Goal: Navigation & Orientation: Find specific page/section

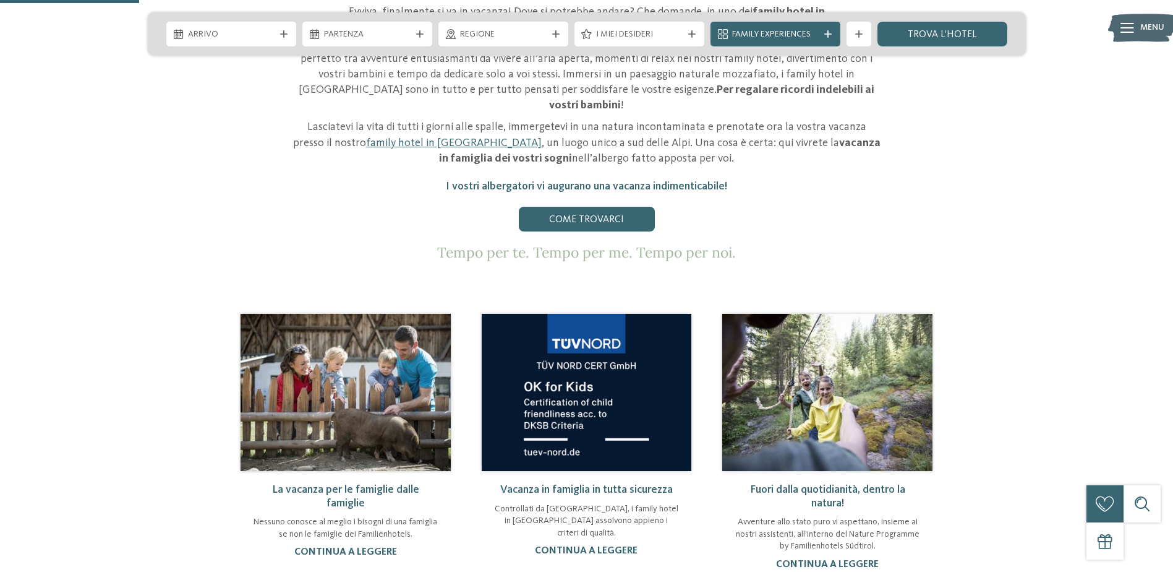
click at [1132, 24] on icon at bounding box center [1128, 28] width 14 height 10
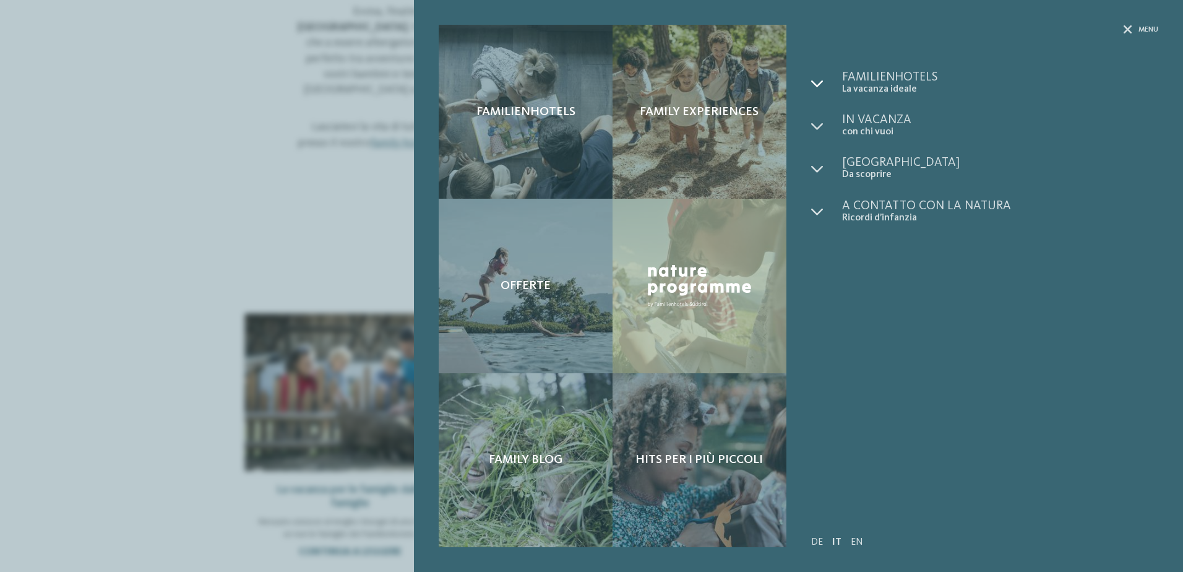
click at [824, 79] on div at bounding box center [826, 83] width 31 height 24
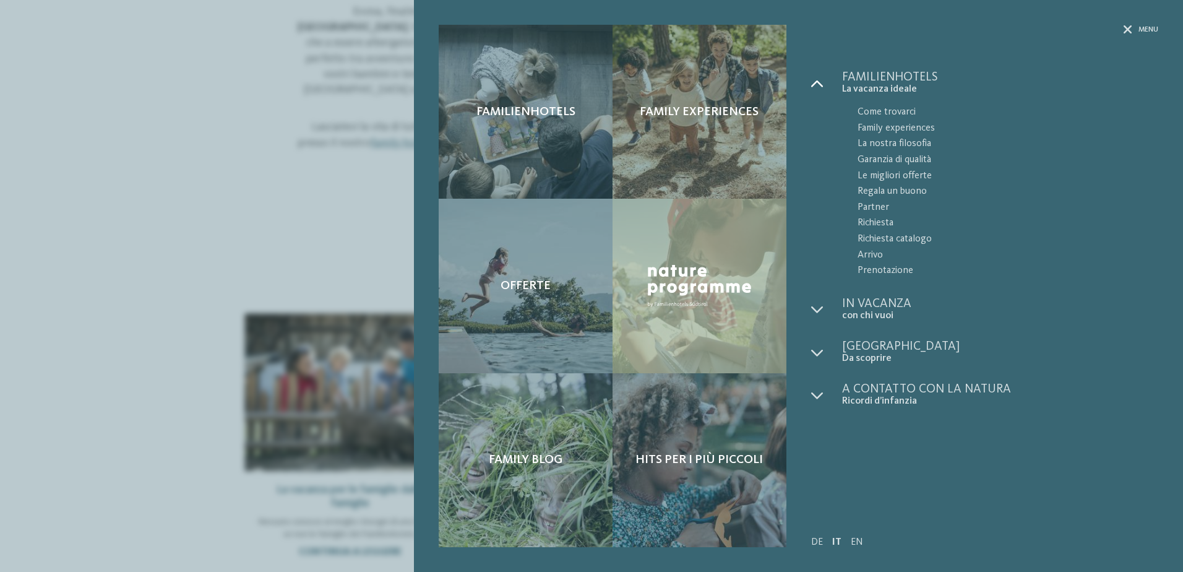
click at [824, 79] on div at bounding box center [826, 83] width 31 height 24
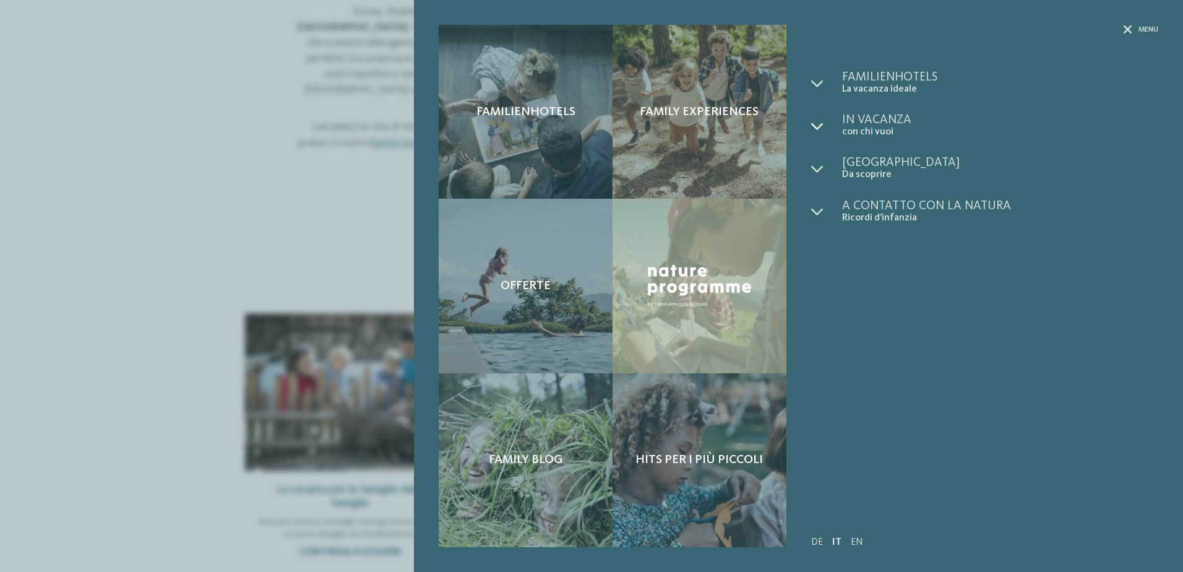
click at [819, 126] on icon at bounding box center [817, 126] width 12 height 12
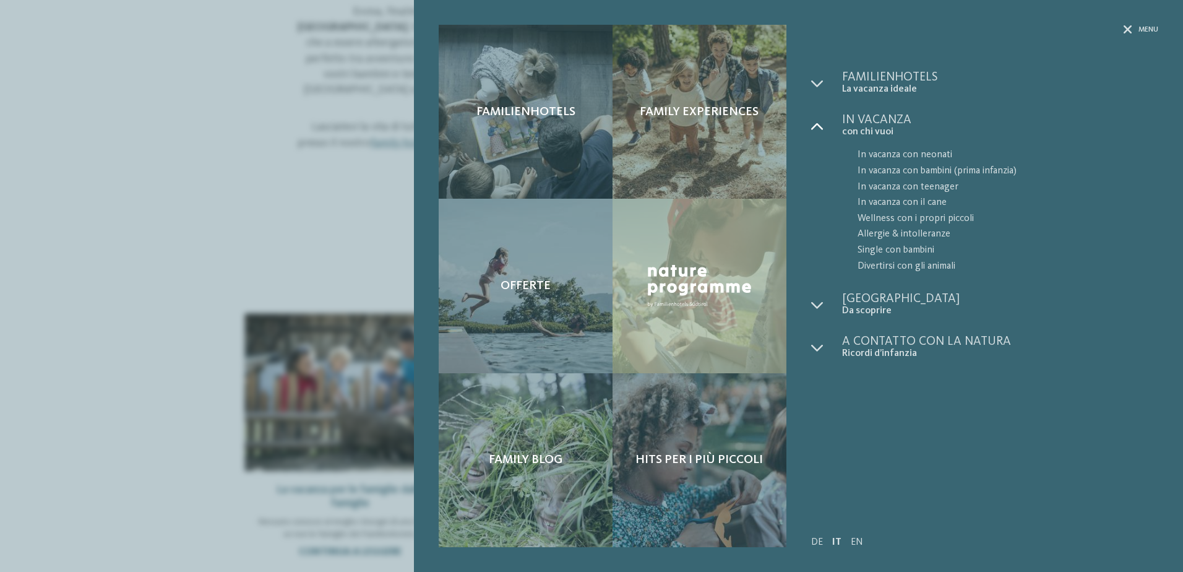
click at [819, 126] on icon at bounding box center [817, 126] width 12 height 12
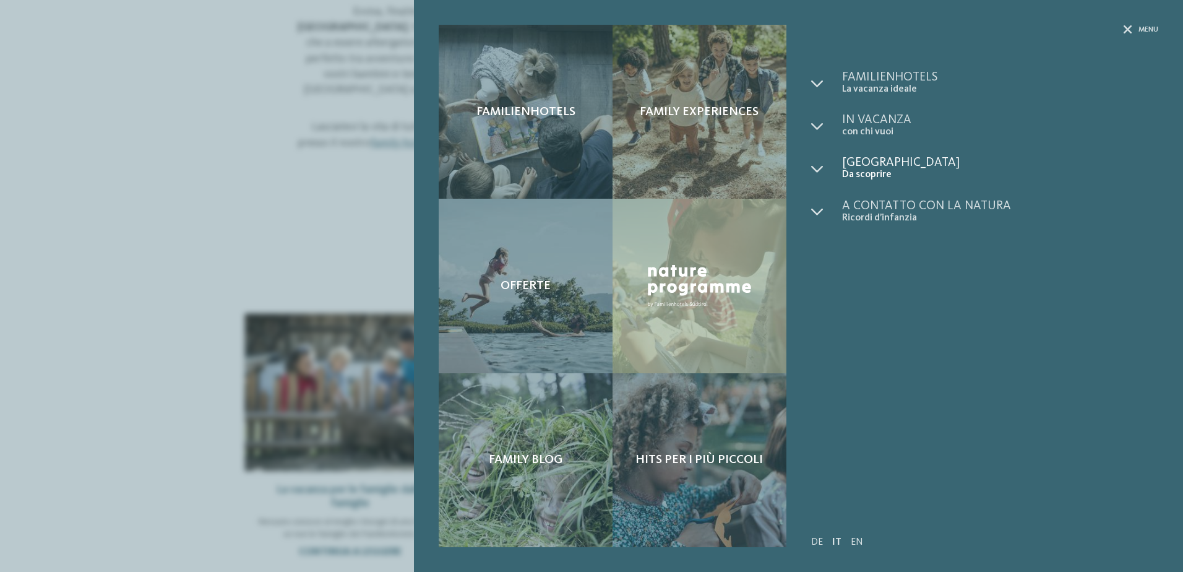
click at [842, 169] on span "Da scoprire" at bounding box center [1000, 175] width 316 height 12
click at [811, 168] on icon at bounding box center [817, 169] width 12 height 12
click at [888, 255] on span "Val Venosta" at bounding box center [1007, 262] width 301 height 16
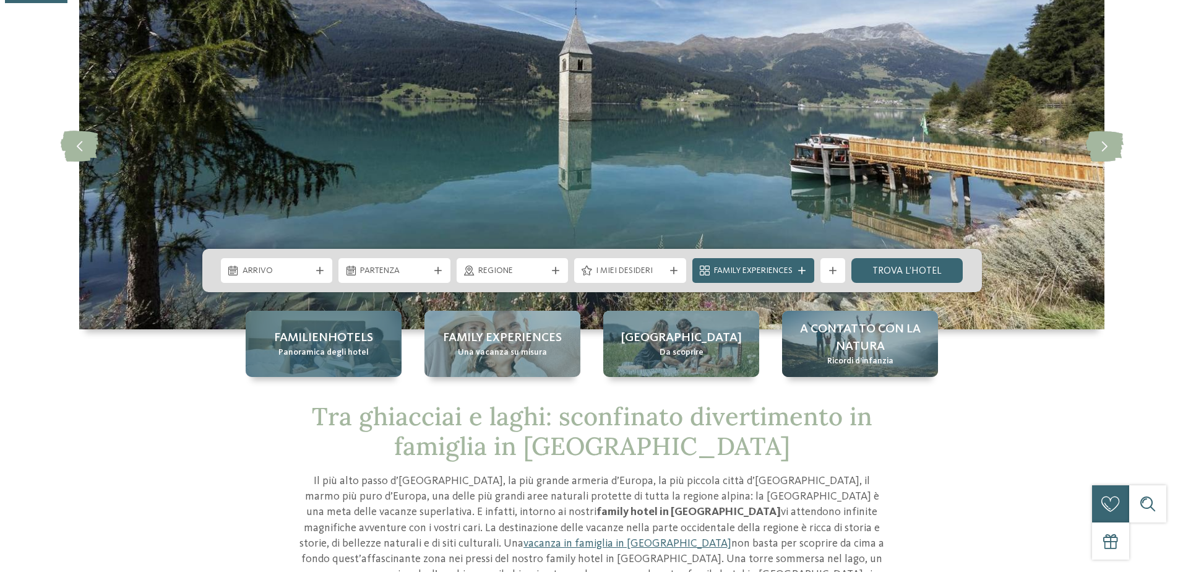
scroll to position [247, 0]
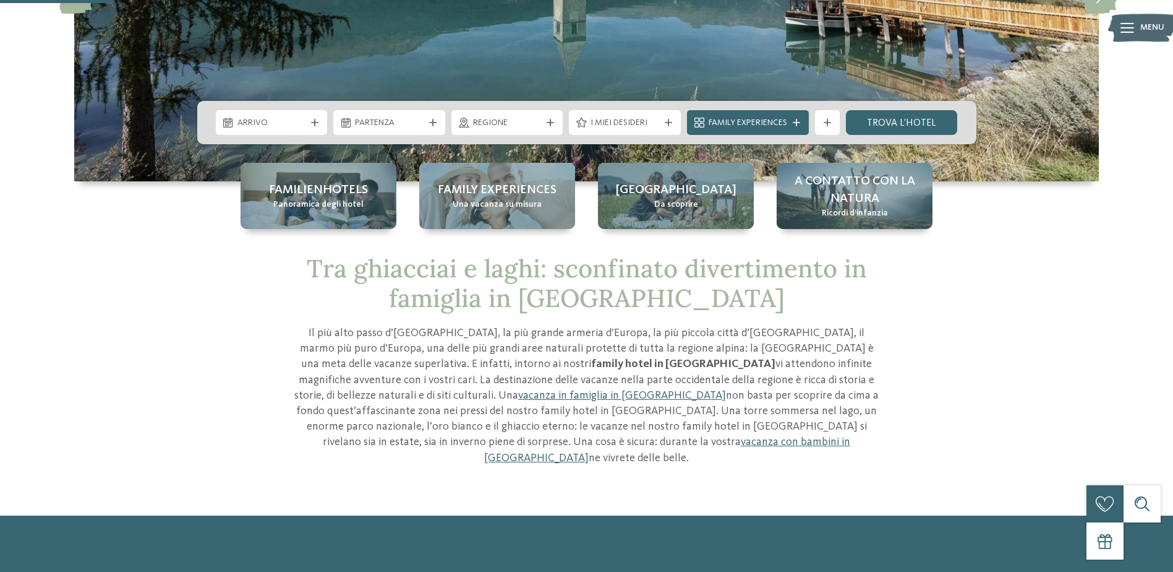
click at [1147, 25] on span "Menu" at bounding box center [1153, 28] width 24 height 12
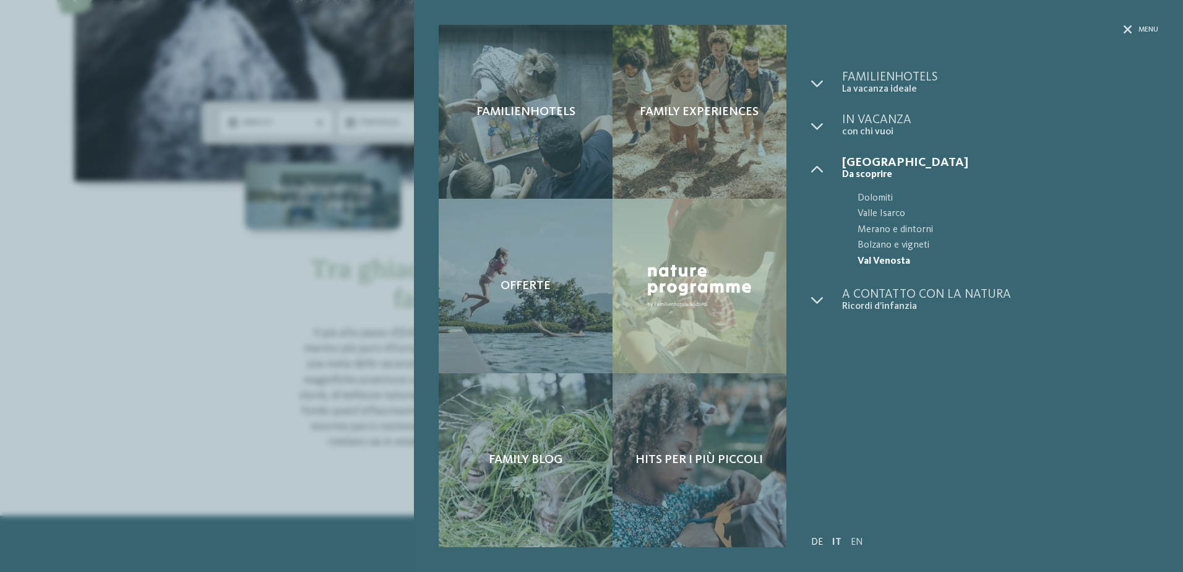
click at [813, 541] on link "DE" at bounding box center [817, 542] width 12 height 10
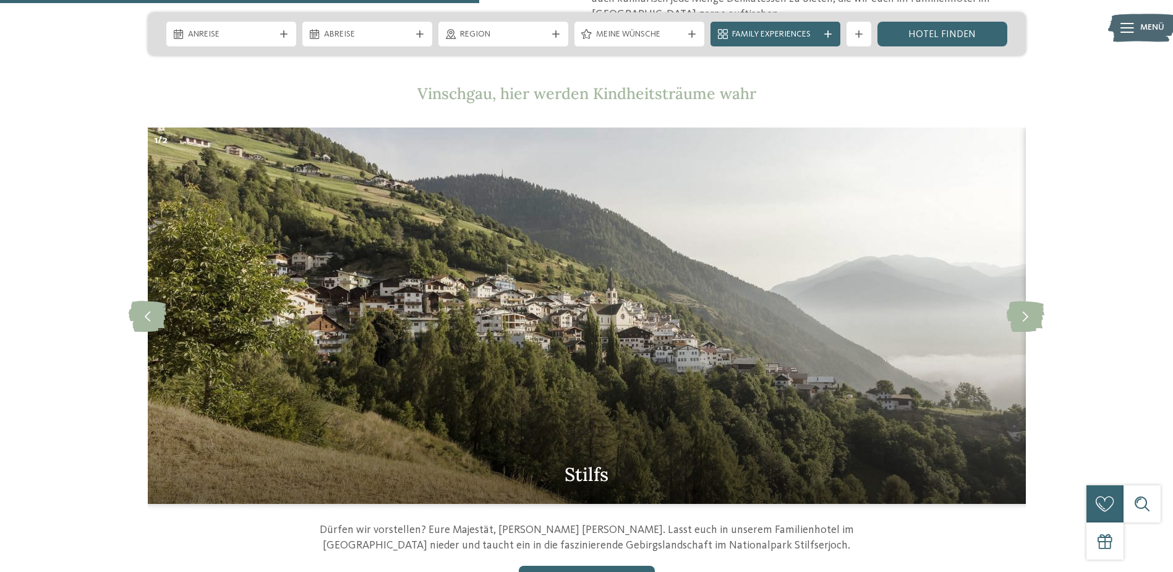
scroll to position [1299, 0]
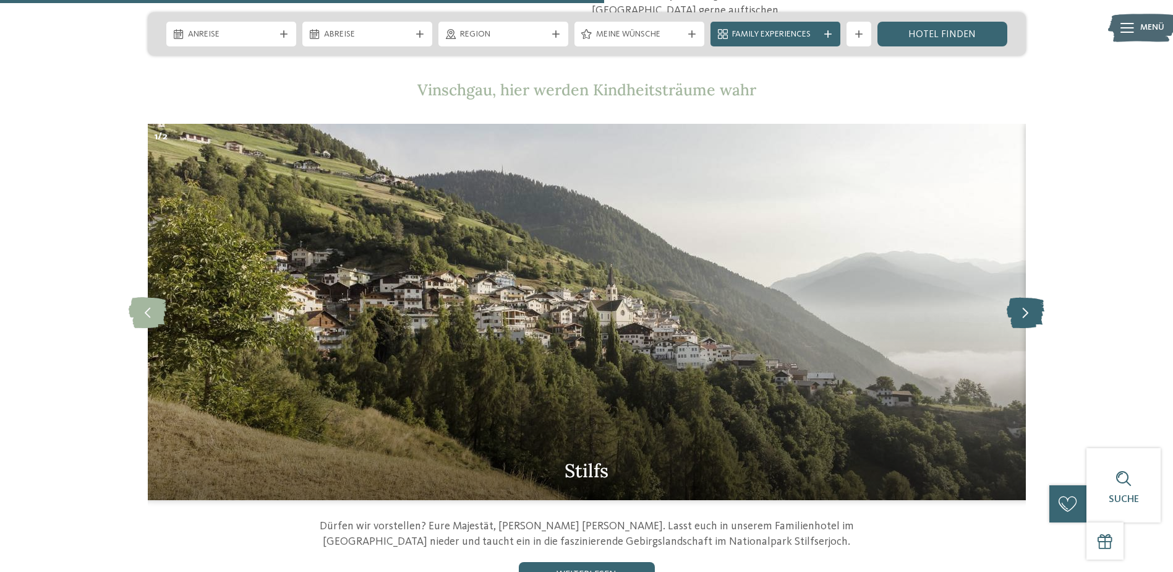
click at [1029, 296] on icon at bounding box center [1026, 311] width 38 height 31
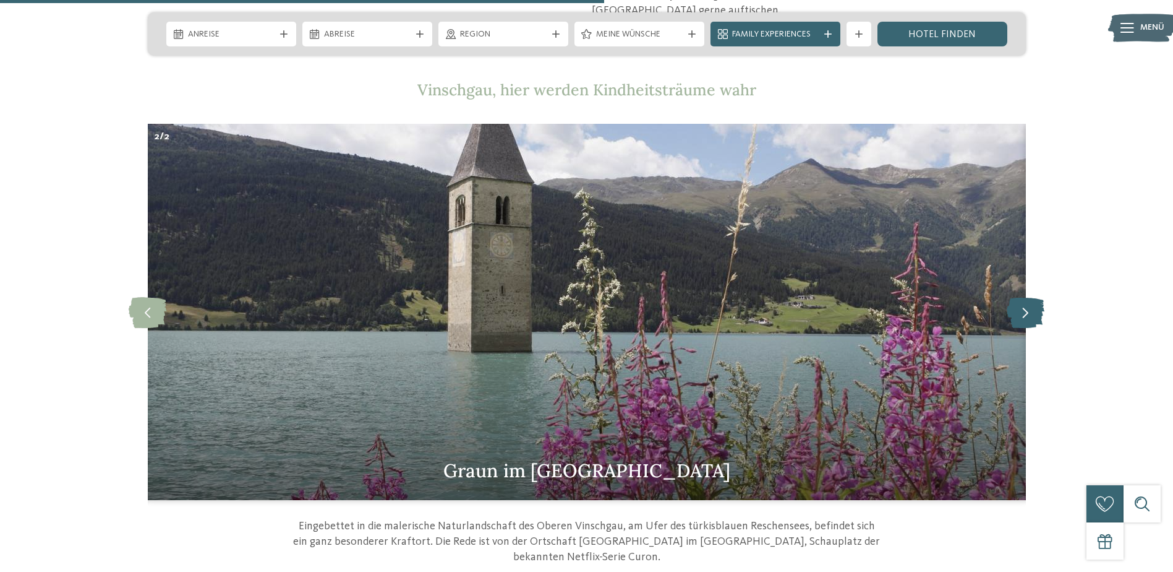
click at [1029, 296] on icon at bounding box center [1026, 311] width 38 height 31
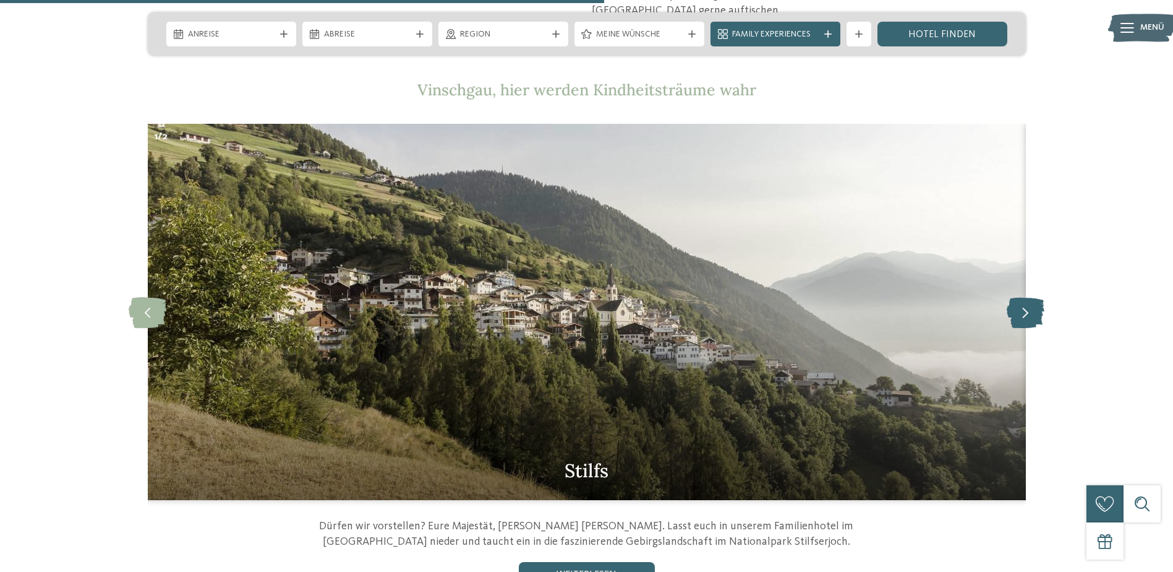
click at [1029, 296] on icon at bounding box center [1026, 311] width 38 height 31
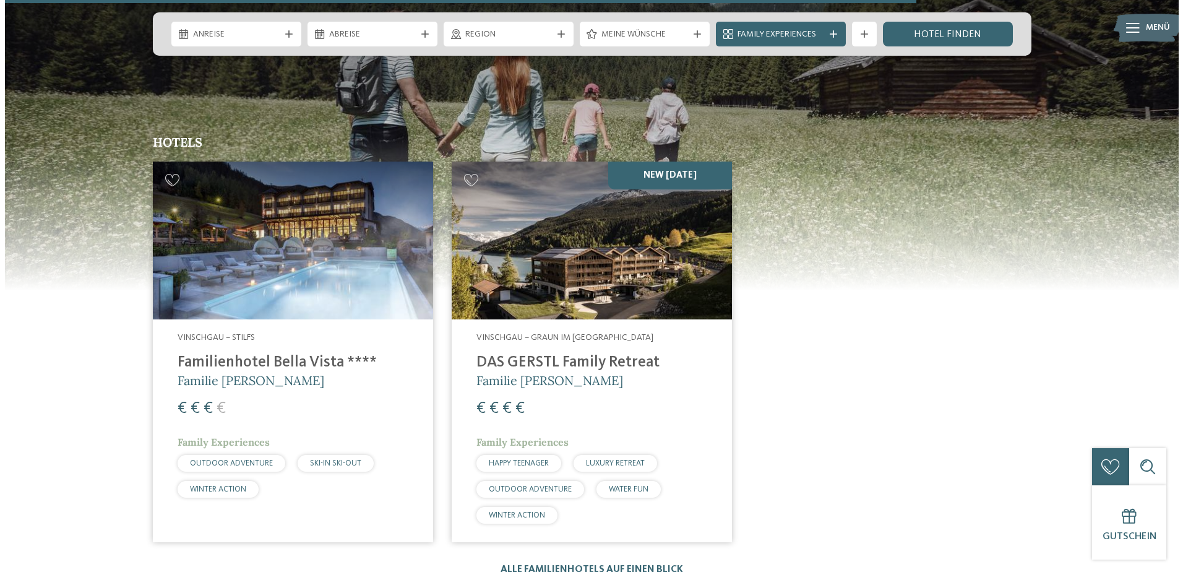
scroll to position [1979, 0]
